Goal: Navigation & Orientation: Find specific page/section

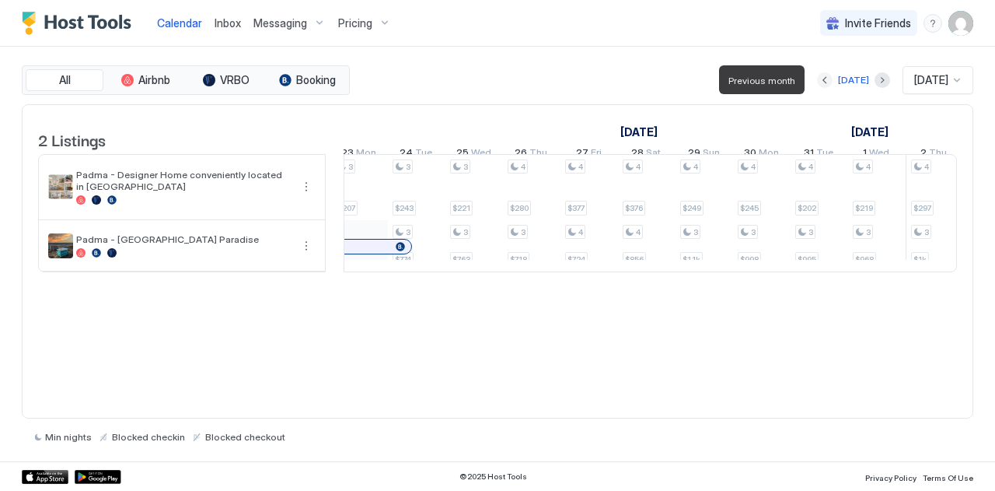
click at [825, 78] on button "Previous month" at bounding box center [825, 80] width 16 height 16
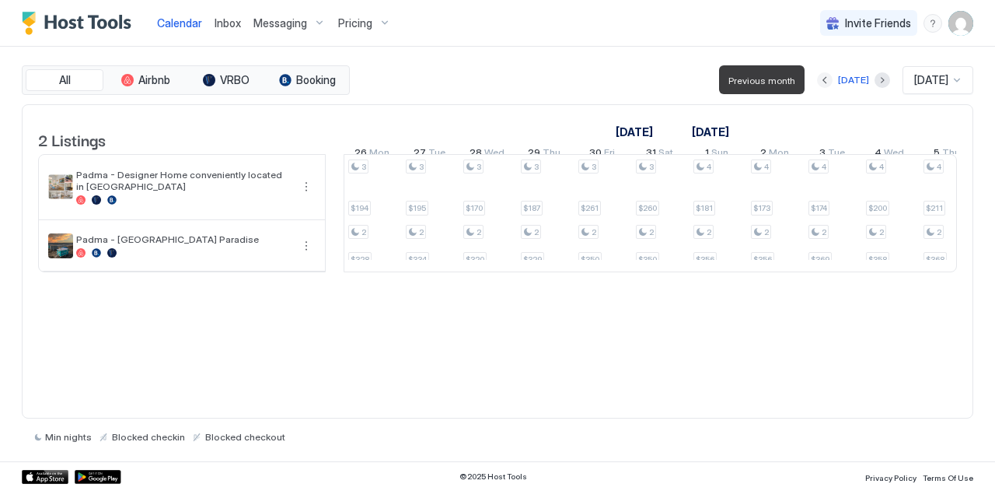
click at [825, 78] on button "Previous month" at bounding box center [825, 80] width 16 height 16
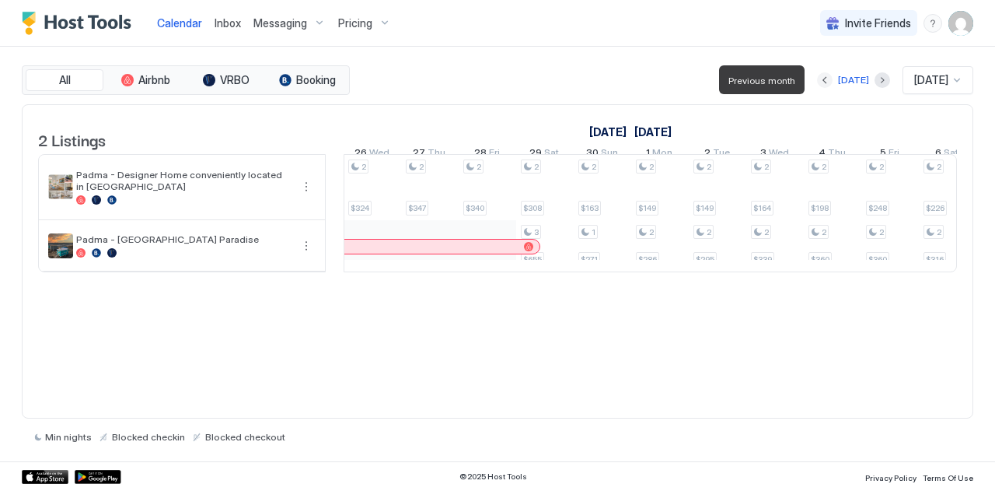
click at [825, 78] on button "Previous month" at bounding box center [825, 80] width 16 height 16
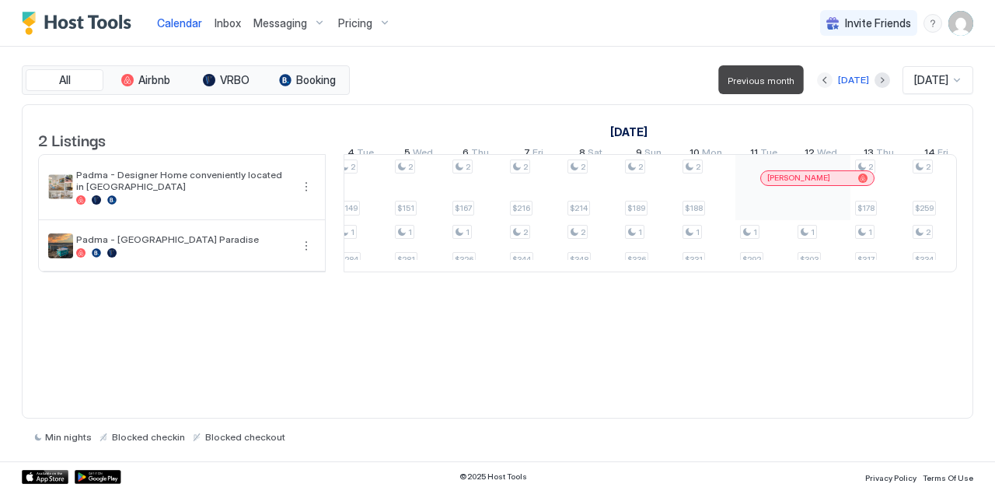
click at [817, 77] on button "Previous month" at bounding box center [825, 80] width 16 height 16
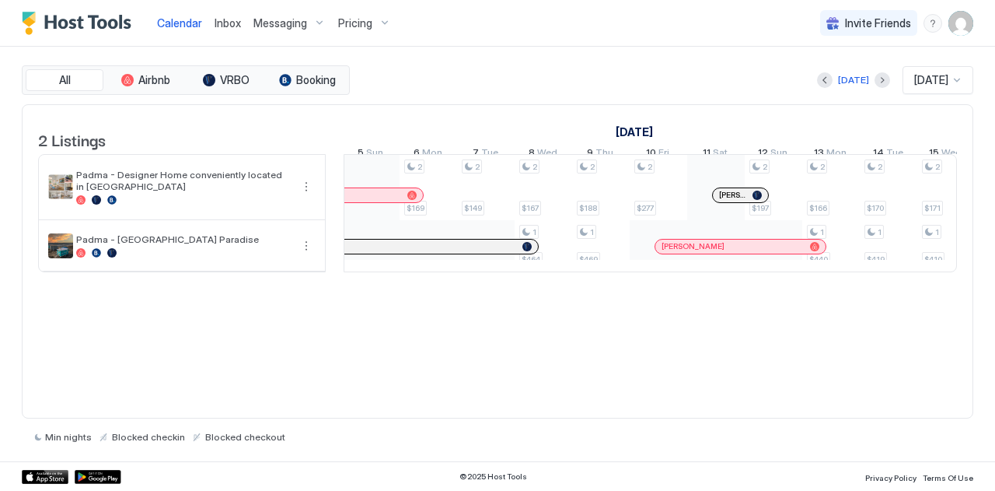
scroll to position [0, 1393]
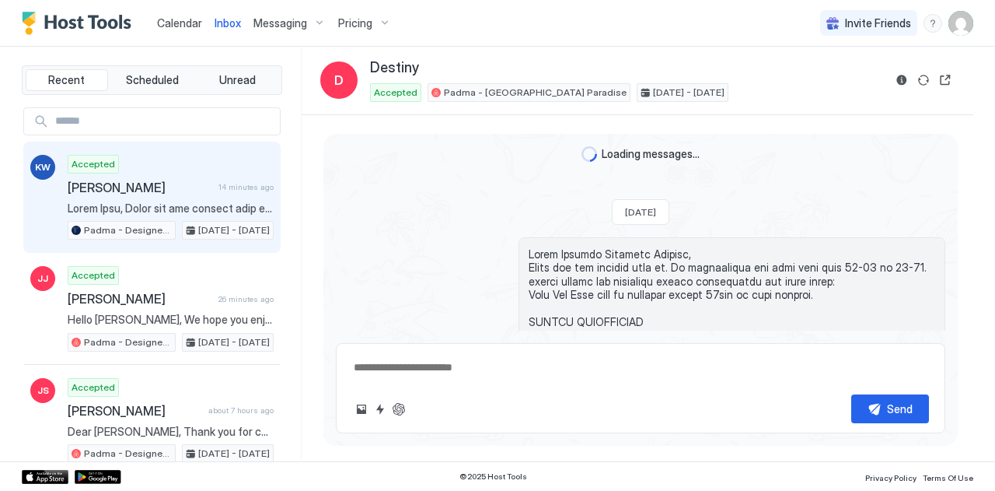
scroll to position [1883, 0]
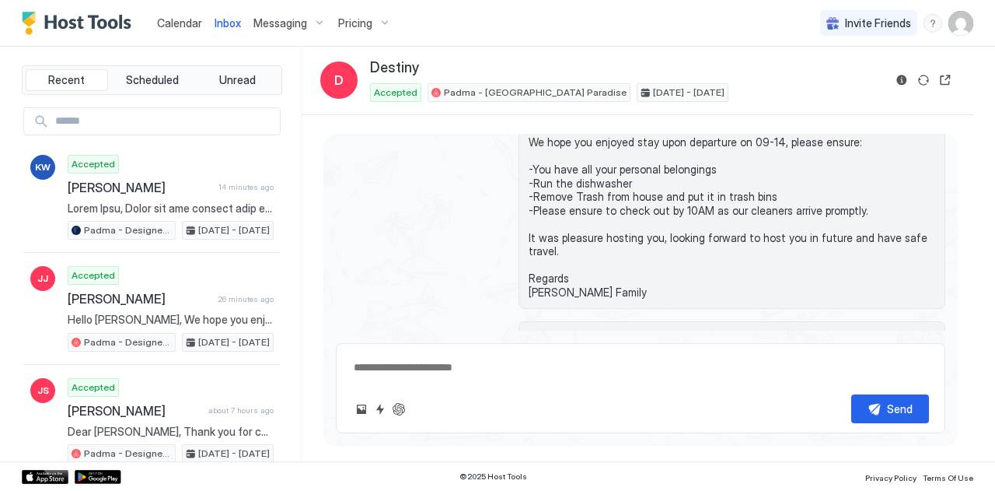
click at [180, 24] on span "Calendar" at bounding box center [179, 22] width 45 height 13
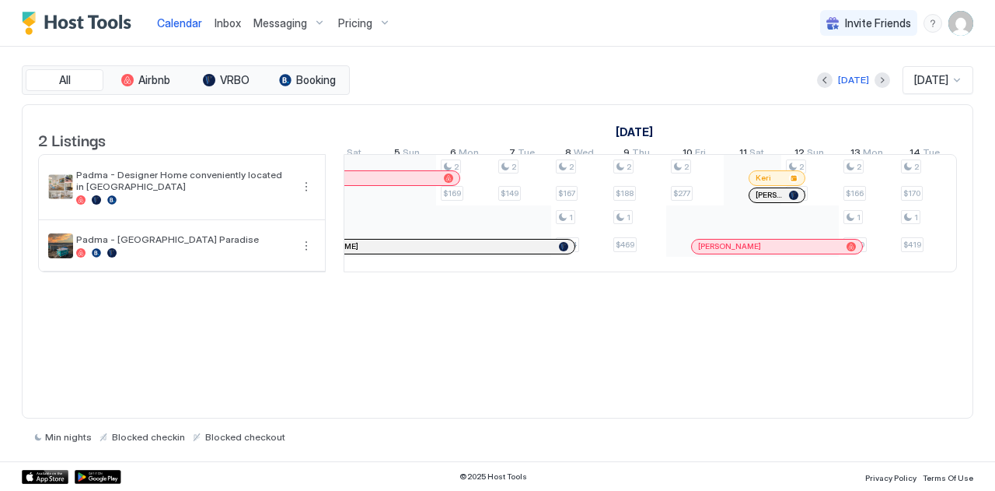
scroll to position [0, 1306]
